Goal: Task Accomplishment & Management: Complete application form

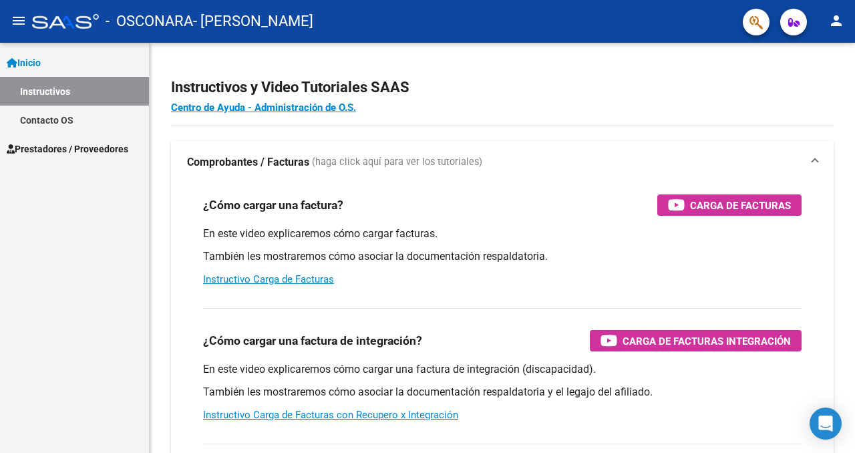
click at [81, 156] on span "Prestadores / Proveedores" at bounding box center [68, 149] width 122 height 15
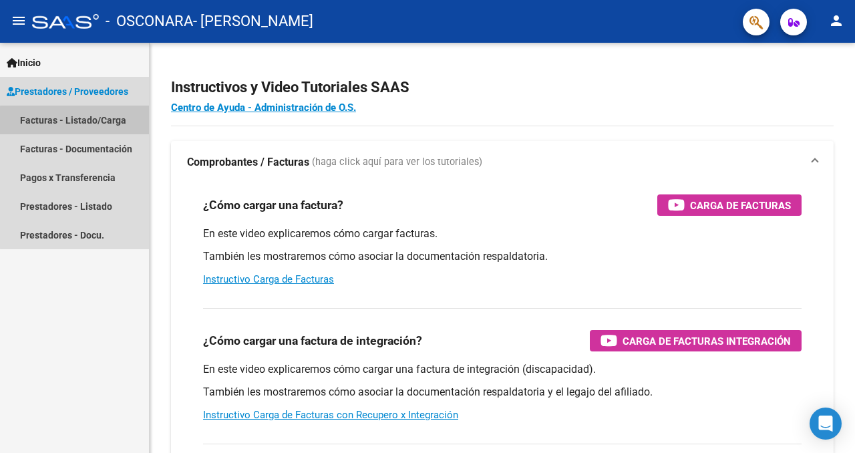
click at [100, 122] on link "Facturas - Listado/Carga" at bounding box center [74, 120] width 149 height 29
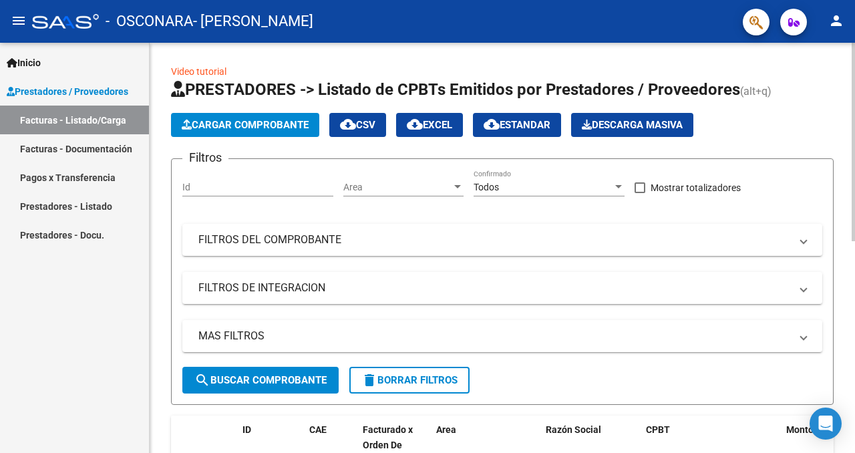
click at [601, 138] on div at bounding box center [852, 142] width 3 height 198
click at [271, 128] on span "Cargar Comprobante" at bounding box center [245, 125] width 127 height 12
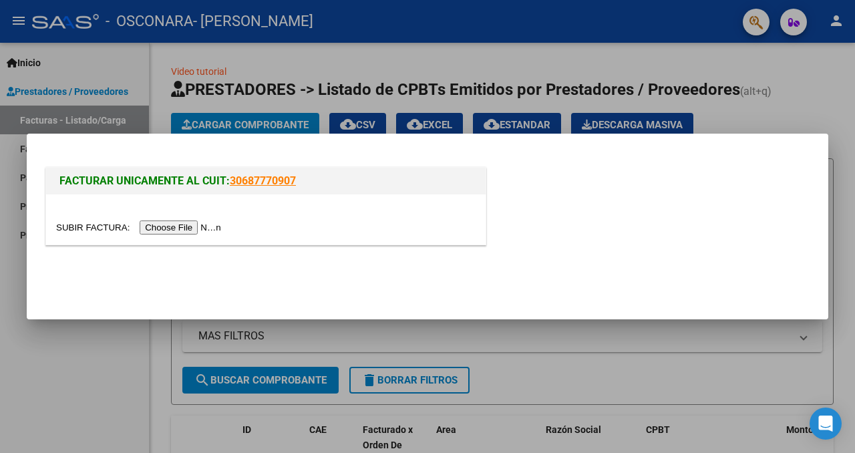
click at [196, 226] on input "file" at bounding box center [140, 227] width 169 height 14
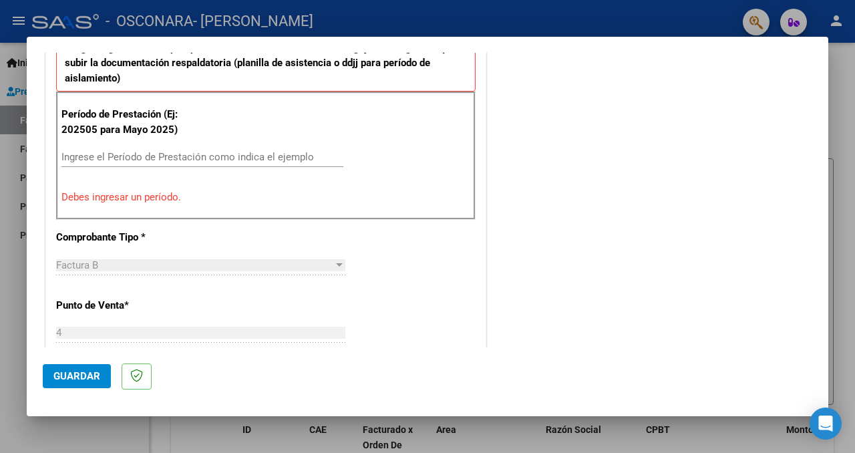
scroll to position [530, 0]
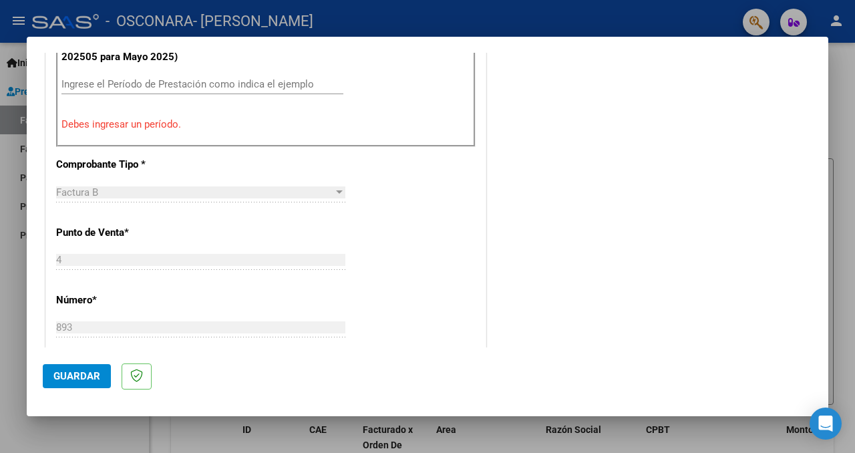
click at [199, 74] on div "Ingrese el Período de Prestación como indica el ejemplo" at bounding box center [202, 84] width 282 height 20
click at [199, 82] on input "Ingrese el Período de Prestación como indica el ejemplo" at bounding box center [202, 84] width 282 height 12
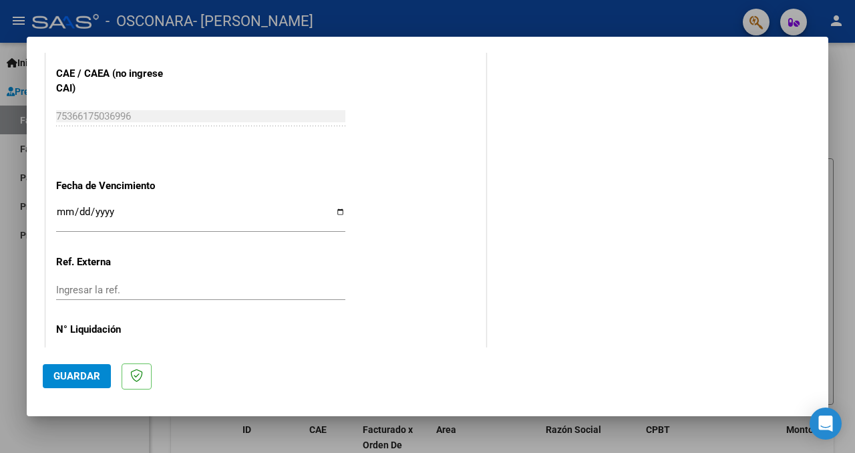
scroll to position [846, 0]
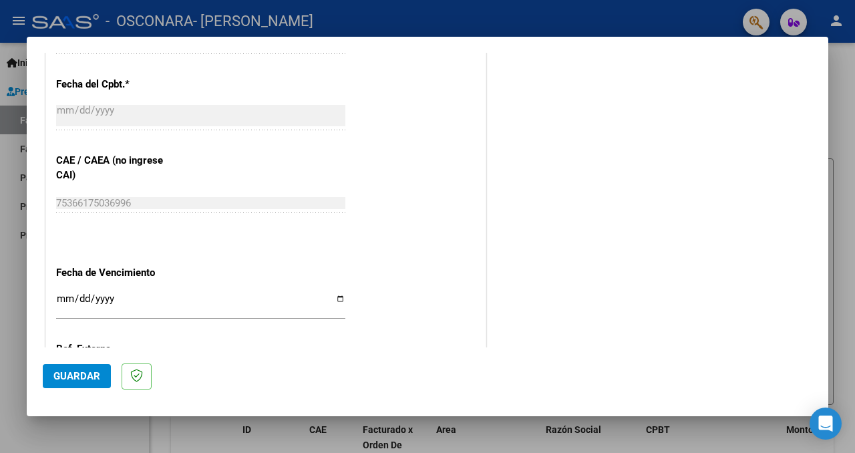
type input "202508"
click at [334, 296] on input "Ingresar la fecha" at bounding box center [200, 303] width 289 height 21
type input "[DATE]"
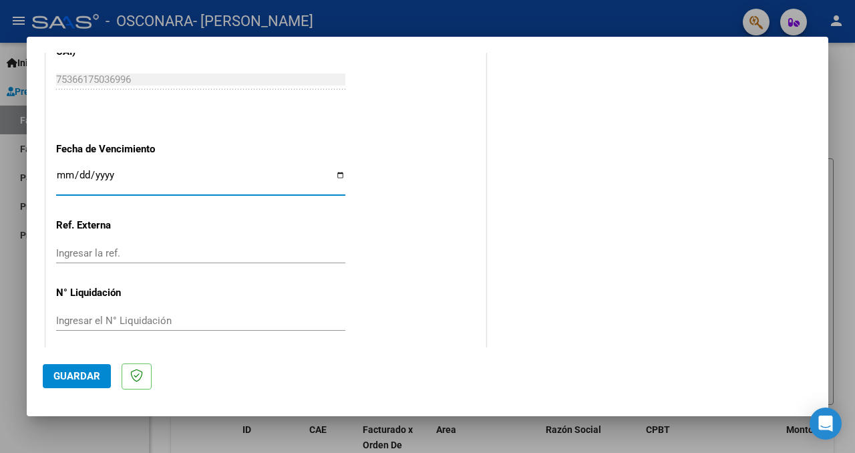
scroll to position [976, 0]
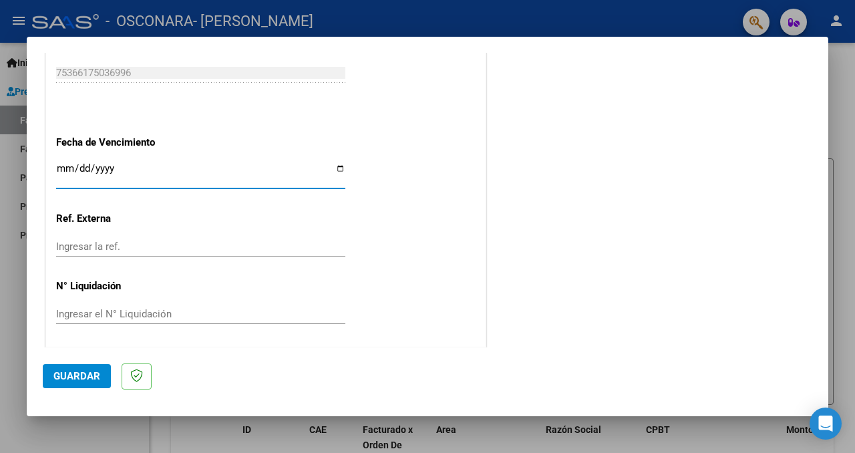
click at [81, 377] on span "Guardar" at bounding box center [76, 376] width 47 height 12
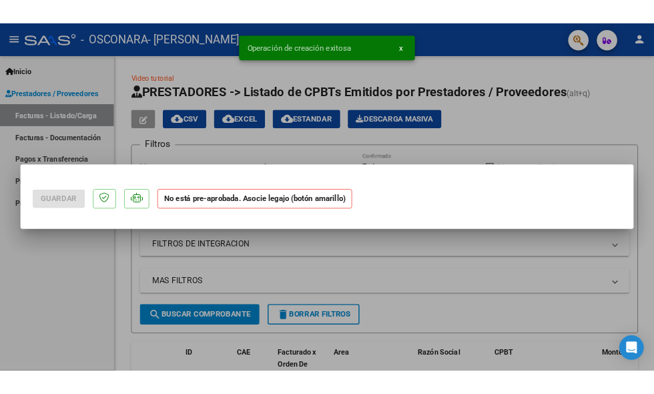
scroll to position [0, 0]
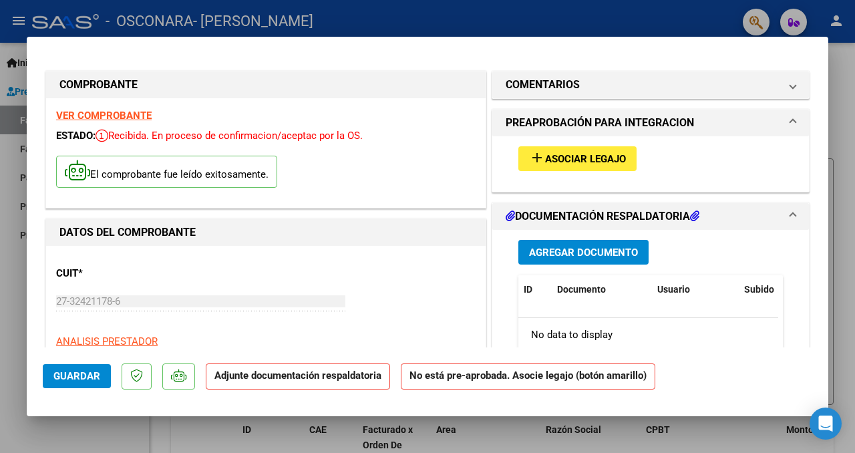
click at [590, 160] on span "Asociar Legajo" at bounding box center [585, 159] width 81 height 12
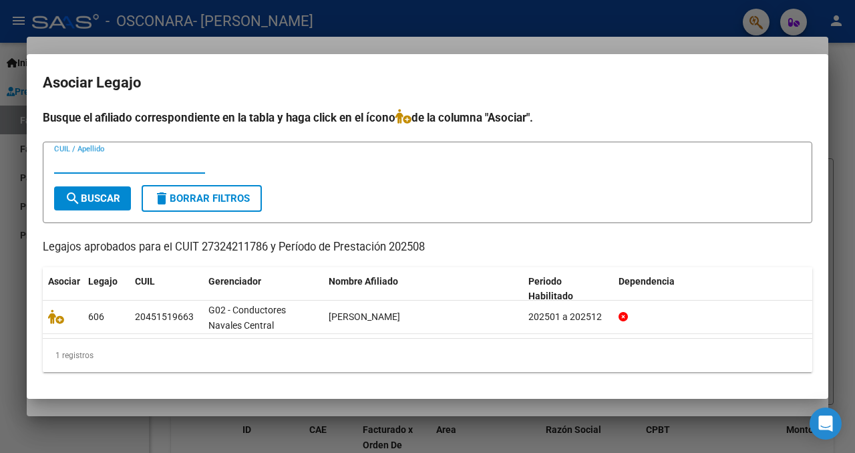
click at [491, 25] on div at bounding box center [427, 226] width 855 height 453
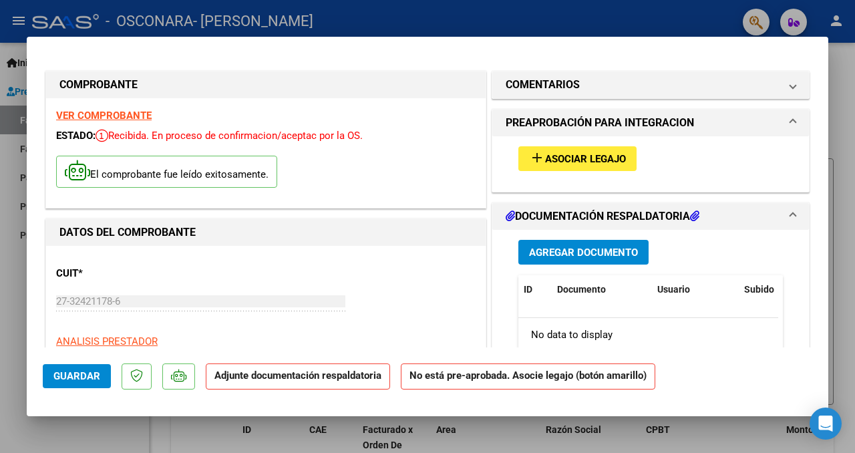
click at [565, 252] on span "Agregar Documento" at bounding box center [583, 252] width 109 height 12
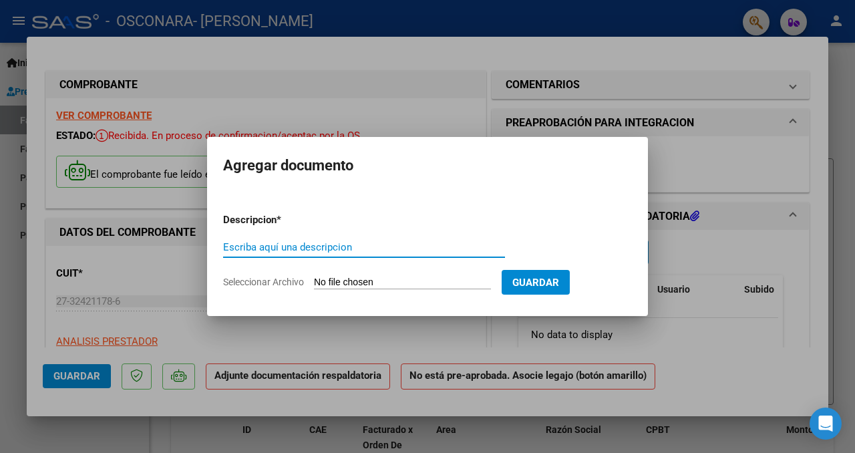
click at [282, 247] on input "Escriba aquí una descripcion" at bounding box center [364, 247] width 282 height 12
type input "informe"
click at [369, 282] on input "Seleccionar Archivo" at bounding box center [402, 282] width 177 height 13
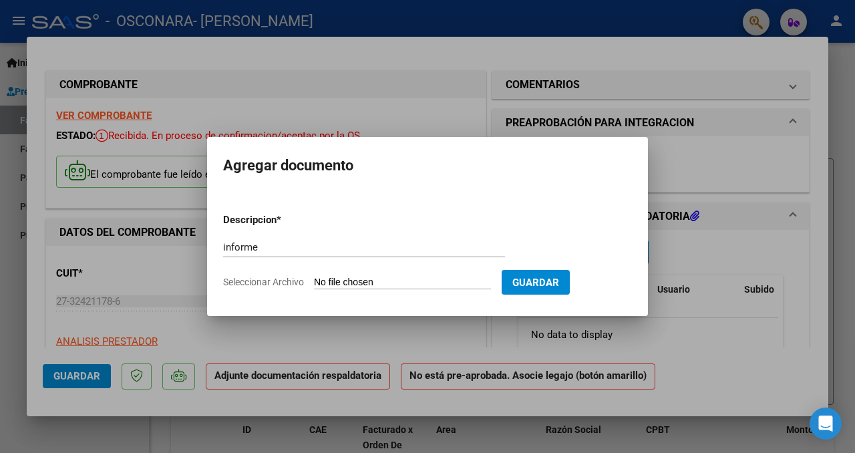
type input "C:\fakepath\informe Agosto.pdf"
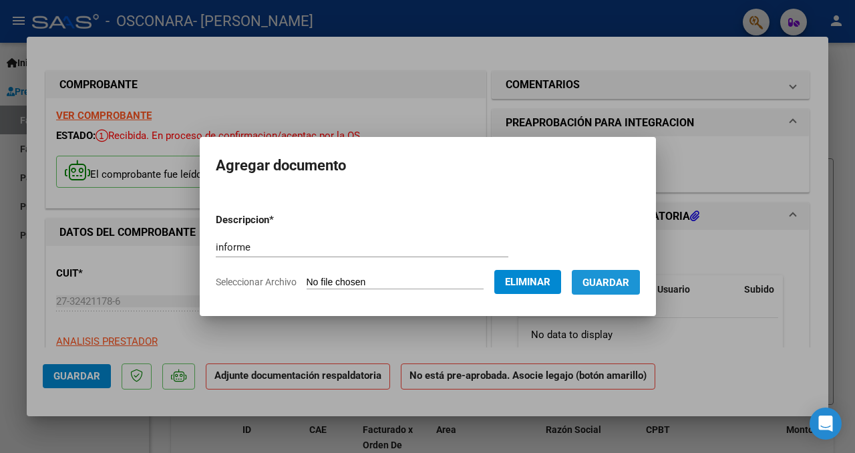
click at [601, 286] on span "Guardar" at bounding box center [605, 282] width 47 height 12
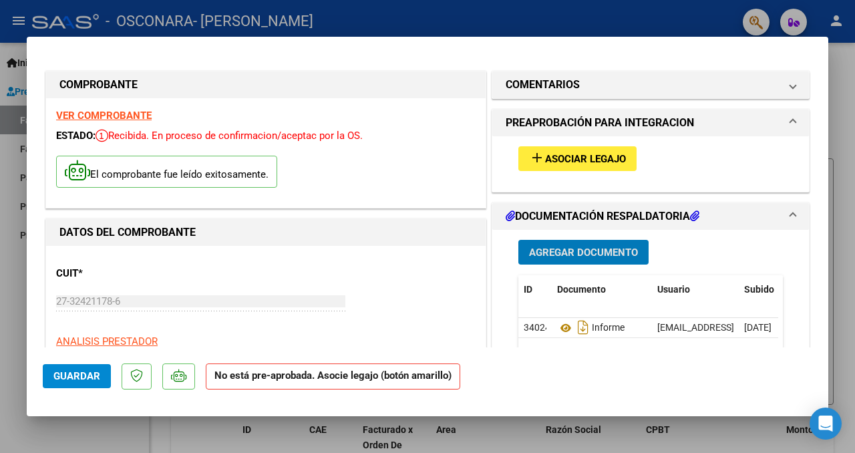
click at [587, 259] on button "Agregar Documento" at bounding box center [583, 252] width 130 height 25
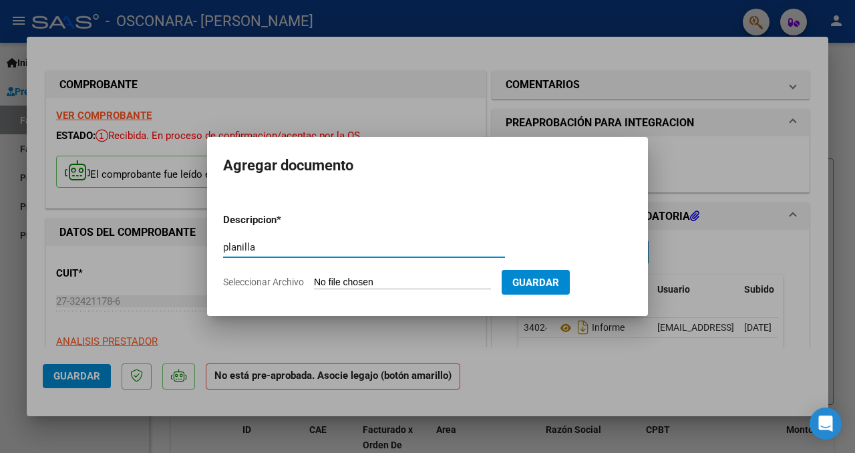
type input "planilla"
click at [413, 287] on input "Seleccionar Archivo" at bounding box center [402, 282] width 177 height 13
type input "C:\fakepath\Agosto.pdf"
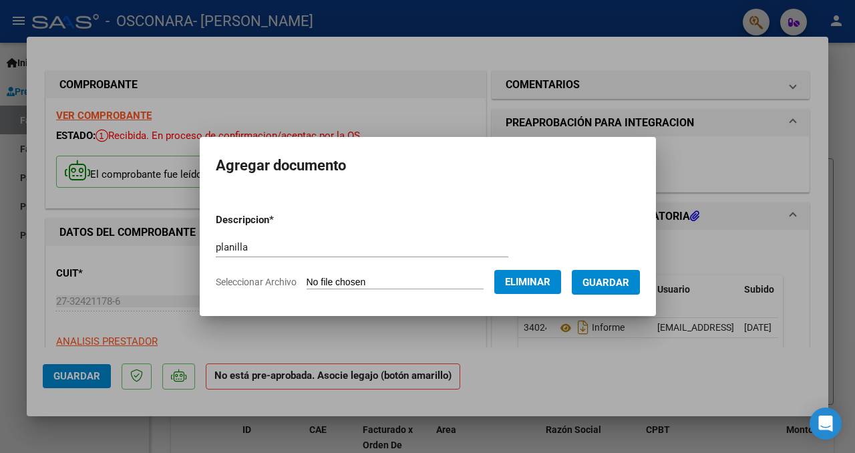
click at [601, 284] on span "Guardar" at bounding box center [605, 282] width 47 height 12
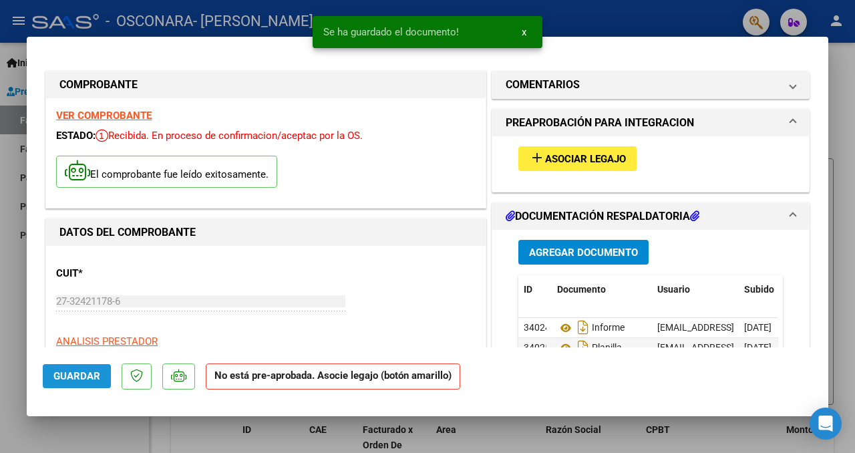
click at [67, 381] on span "Guardar" at bounding box center [76, 376] width 47 height 12
click at [601, 23] on div at bounding box center [427, 226] width 855 height 453
type input "$ 0,00"
